Goal: Entertainment & Leisure: Consume media (video, audio)

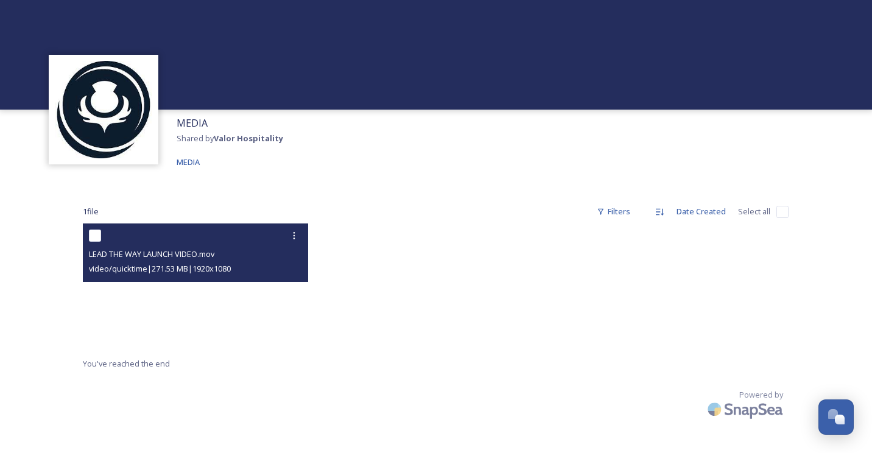
click at [214, 304] on video "LEAD THE WAY LAUNCH VIDEO.mov" at bounding box center [195, 286] width 225 height 127
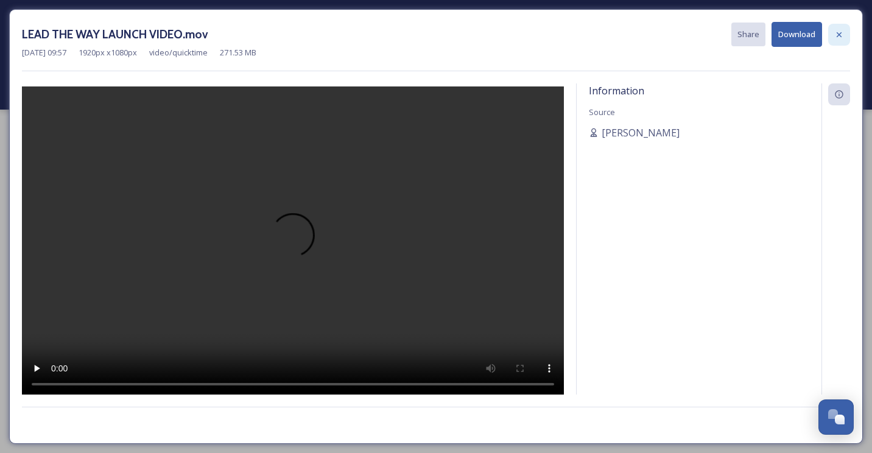
click at [842, 33] on icon at bounding box center [839, 35] width 10 height 10
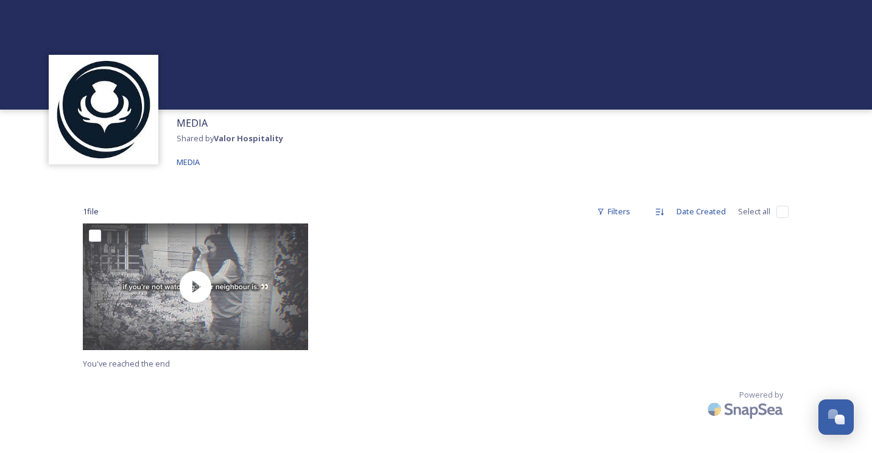
drag, startPoint x: -2, startPoint y: 440, endPoint x: -5, endPoint y: 473, distance: 32.4
click at [0, 452] on html "MEDIA Shared by Valor Hospitality MEDIA 1 file Filters Date Created Select all …" at bounding box center [436, 226] width 872 height 453
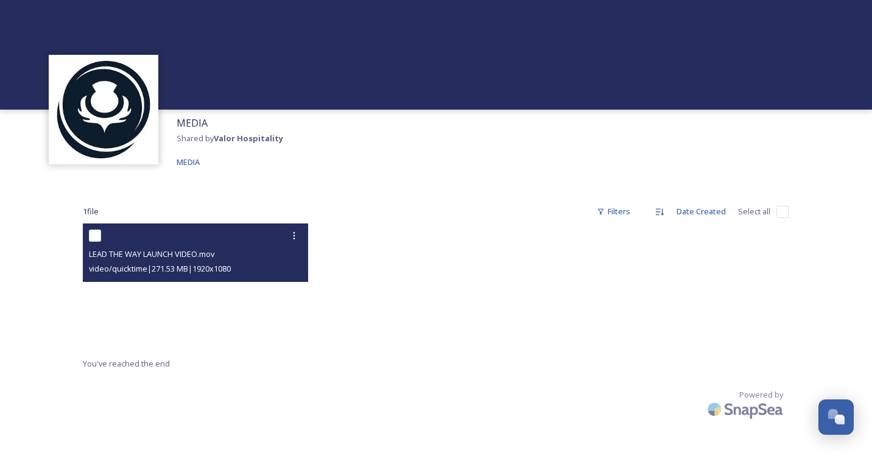
click at [197, 294] on video "LEAD THE WAY LAUNCH VIDEO.mov" at bounding box center [195, 286] width 225 height 127
